Goal: Ask a question

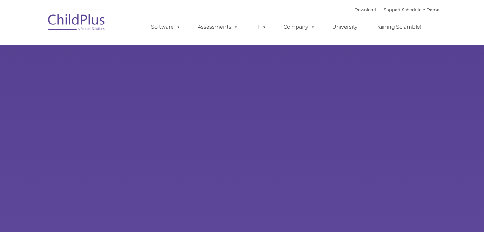
type input ""
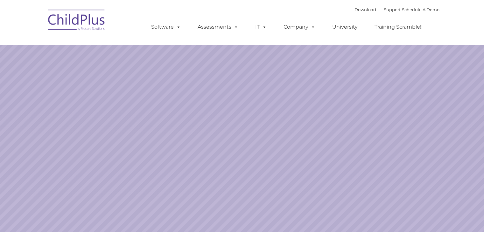
select select "MEDIUM"
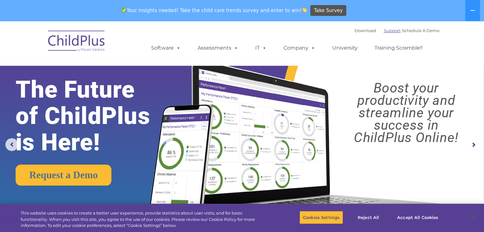
click at [385, 32] on link "Support" at bounding box center [392, 30] width 17 height 5
